Goal: Obtain resource: Obtain resource

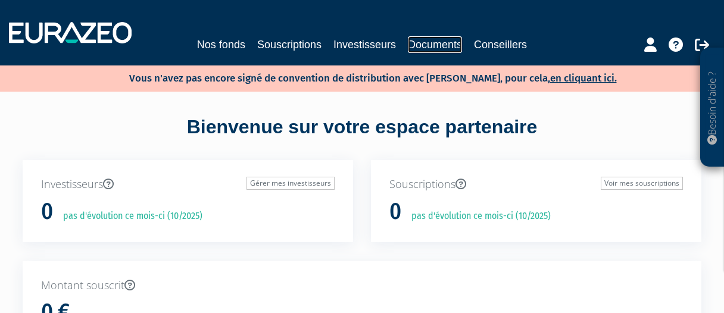
click at [441, 39] on link "Documents" at bounding box center [435, 44] width 54 height 17
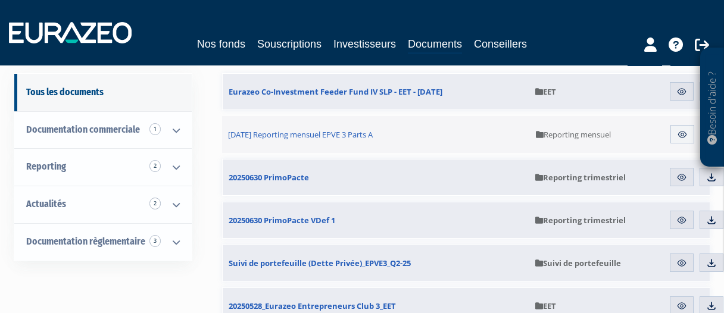
scroll to position [158, 0]
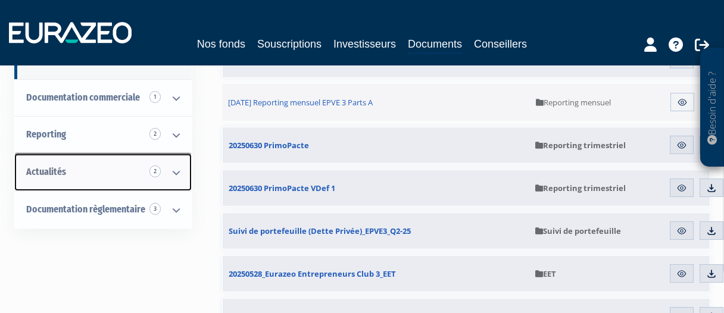
click at [65, 171] on link "Actualités 2" at bounding box center [102, 173] width 177 height 38
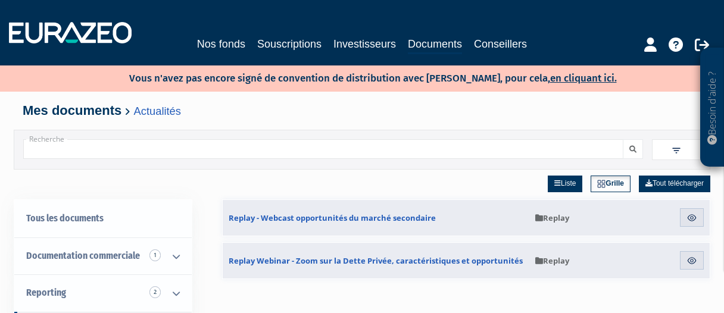
click at [2, 185] on div "Besoin d'aide ? × J'ai besoin d'aide Si vous avez une question à propos du fonc…" at bounding box center [362, 261] width 724 height 523
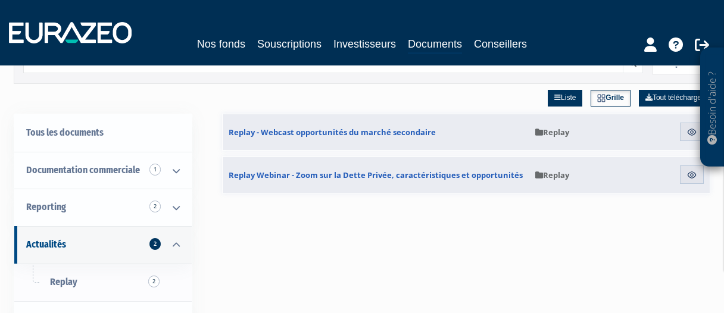
scroll to position [63, 0]
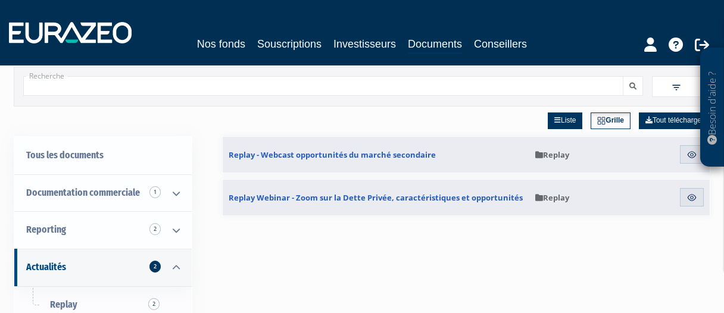
click at [402, 247] on div "Liste Grille Tout télécharger Replay - Webcast opportunités du marché secondair…" at bounding box center [466, 263] width 488 height 313
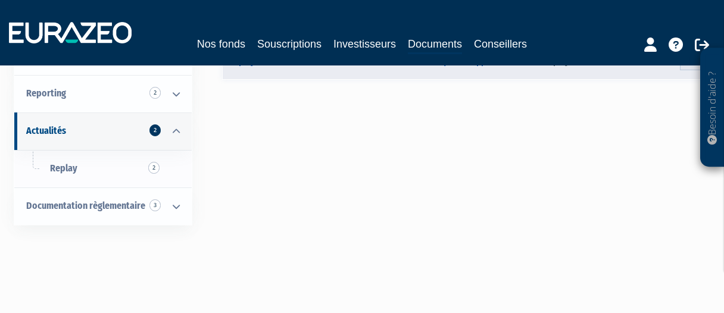
scroll to position [221, 0]
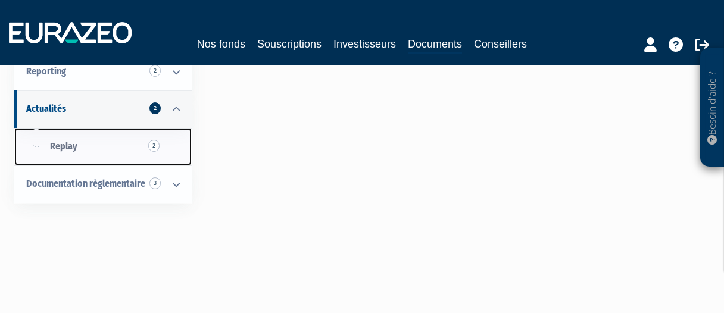
click at [69, 149] on span "Replay 2" at bounding box center [63, 146] width 27 height 11
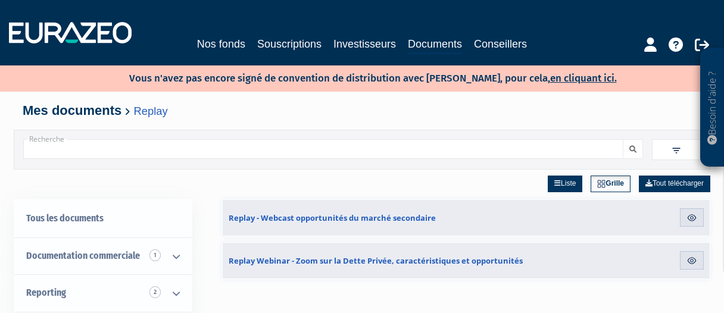
click at [4, 202] on div "Besoin d'aide ? × J'ai besoin d'aide Si vous avez une question à propos du fonc…" at bounding box center [362, 261] width 724 height 523
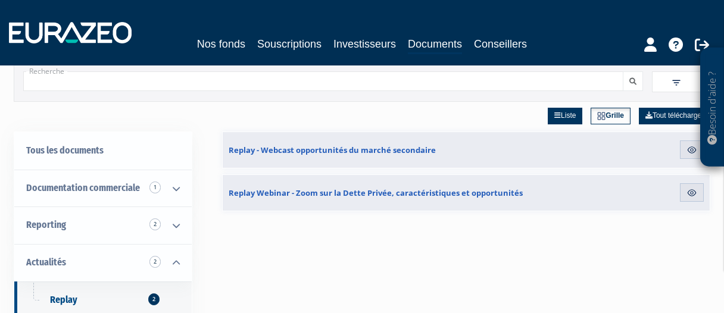
scroll to position [63, 0]
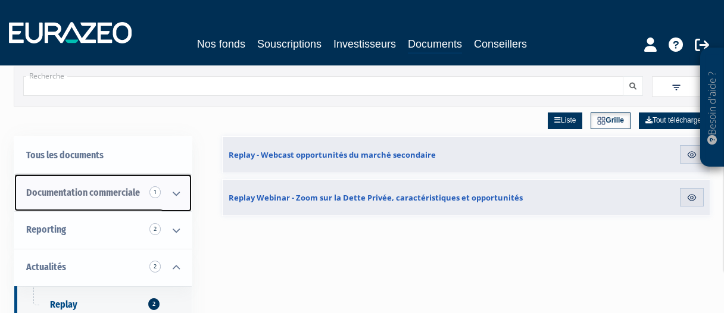
click at [71, 190] on span "Documentation commerciale 1" at bounding box center [83, 192] width 114 height 11
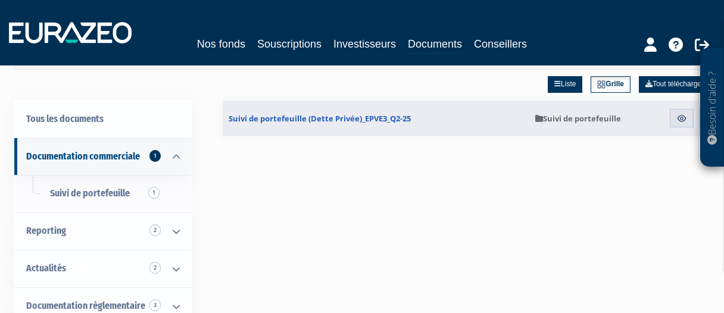
scroll to position [126, 0]
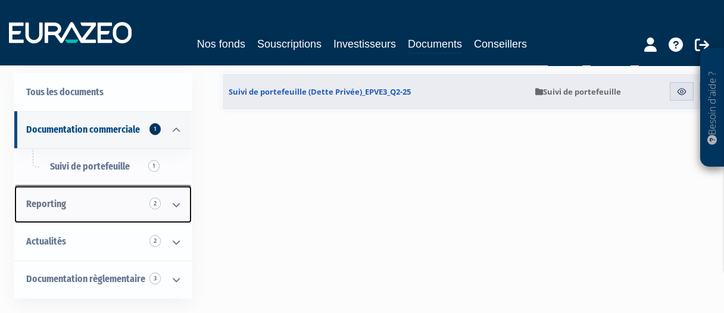
click at [60, 202] on span "Reporting 2" at bounding box center [46, 203] width 40 height 11
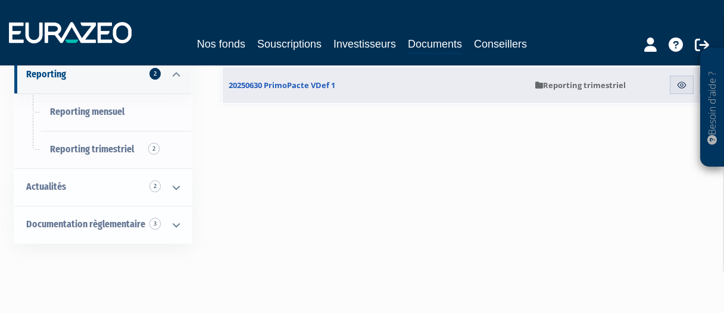
scroll to position [221, 0]
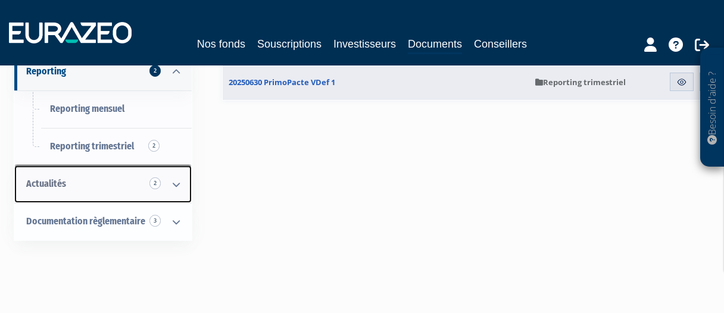
click at [57, 183] on span "Actualités 2" at bounding box center [46, 183] width 40 height 11
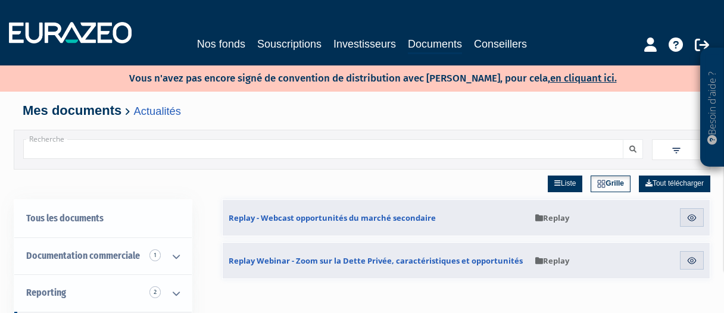
click at [335, 191] on div "Liste Grille Tout télécharger" at bounding box center [466, 185] width 488 height 30
click at [612, 183] on link "Grille" at bounding box center [611, 184] width 40 height 17
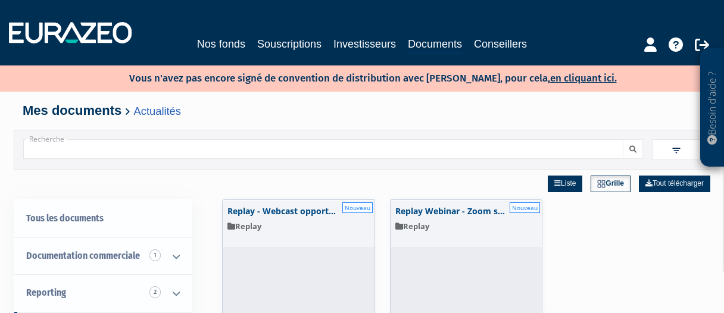
click at [609, 247] on div "Replay - Webcast opportunités du marché secondaire Nouveau Aperçu Replay 29/01/…" at bounding box center [466, 258] width 488 height 119
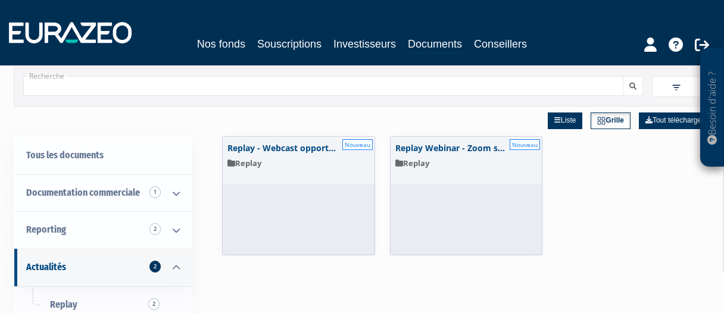
scroll to position [32, 0]
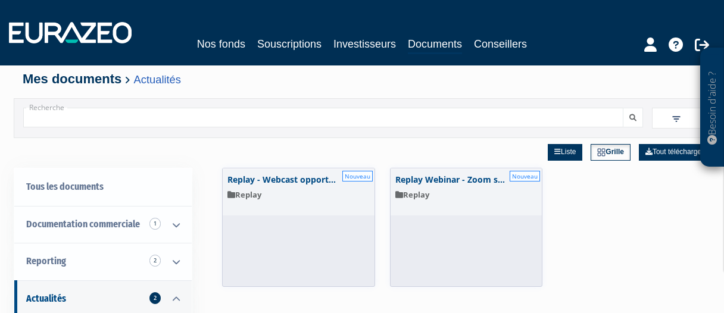
click at [6, 192] on div "Besoin d'aide ? × J'ai besoin d'aide Si vous avez une question à propos du fonc…" at bounding box center [362, 229] width 724 height 523
click at [441, 47] on link "Documents" at bounding box center [435, 45] width 54 height 18
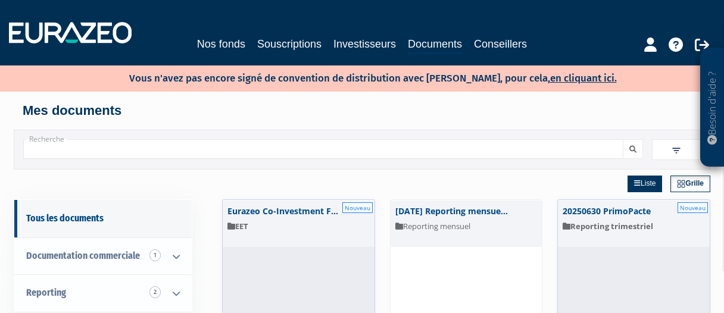
click at [7, 217] on div "Besoin d'aide ? × J'ai besoin d'aide Si vous avez une question à propos du fonc…" at bounding box center [362, 313] width 724 height 627
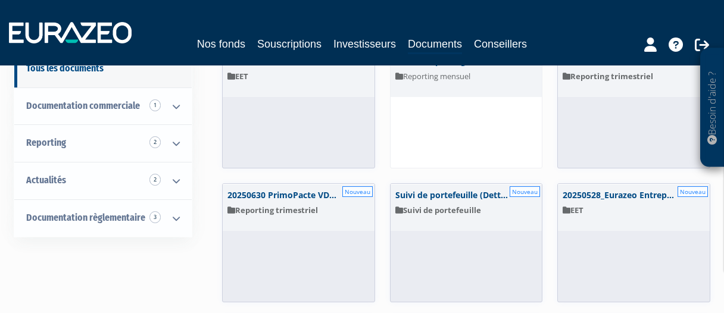
scroll to position [126, 0]
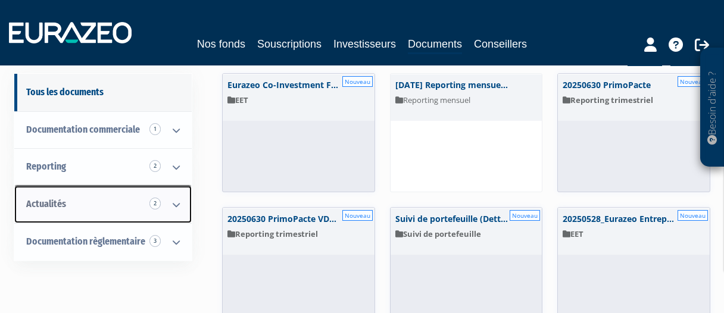
click at [46, 203] on span "Actualités 2" at bounding box center [46, 203] width 40 height 11
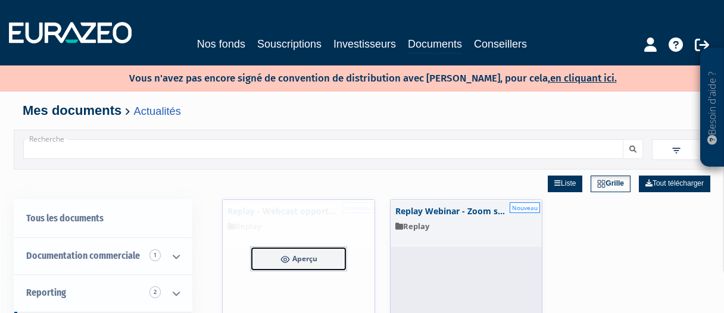
click at [296, 261] on span "Aperçu" at bounding box center [304, 259] width 25 height 10
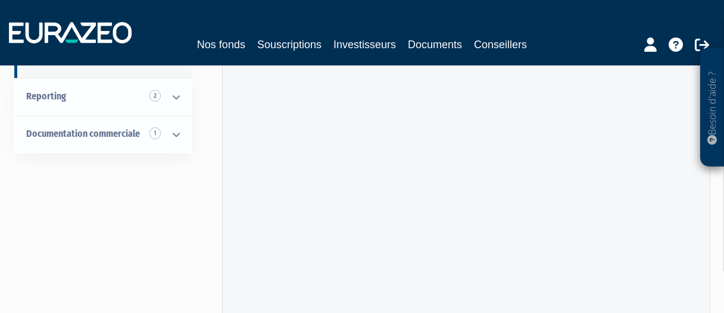
scroll to position [204, 0]
